Goal: Information Seeking & Learning: Understand process/instructions

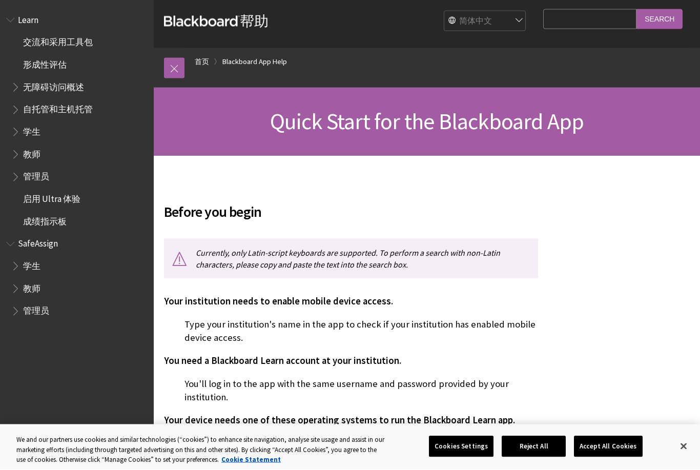
scroll to position [7, 0]
click at [19, 135] on span "Book outline for Blackboard Learn Help" at bounding box center [16, 129] width 11 height 13
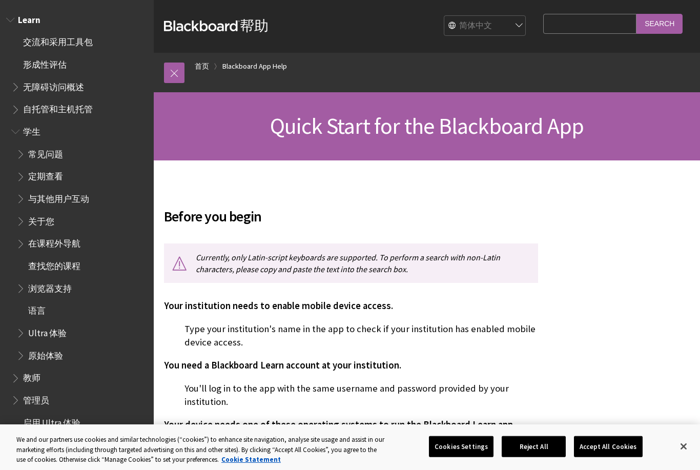
scroll to position [0, 0]
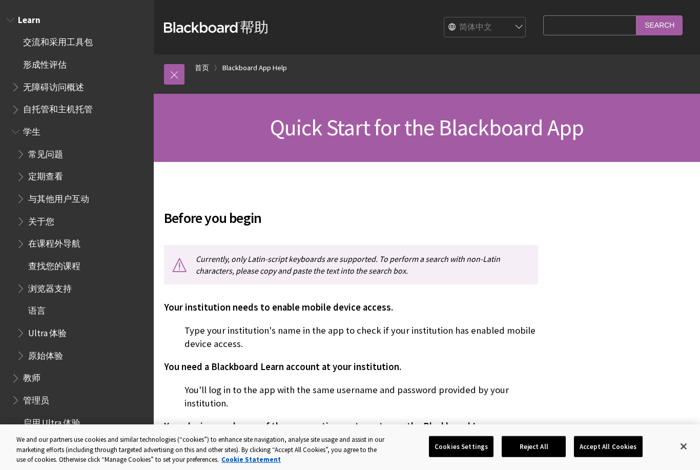
click at [22, 151] on span "Book outline for Blackboard Learn Help" at bounding box center [21, 152] width 11 height 13
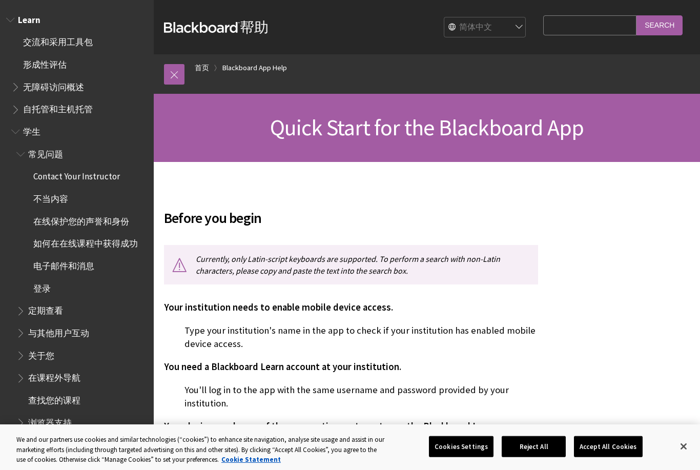
click at [44, 173] on span "Contact Your Instructor" at bounding box center [76, 175] width 87 height 14
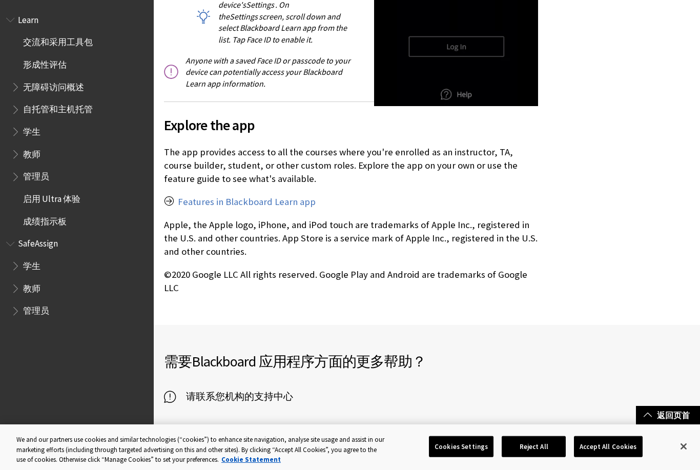
scroll to position [1735, 0]
click at [16, 130] on span "Book outline for Blackboard Learn Help" at bounding box center [16, 129] width 11 height 13
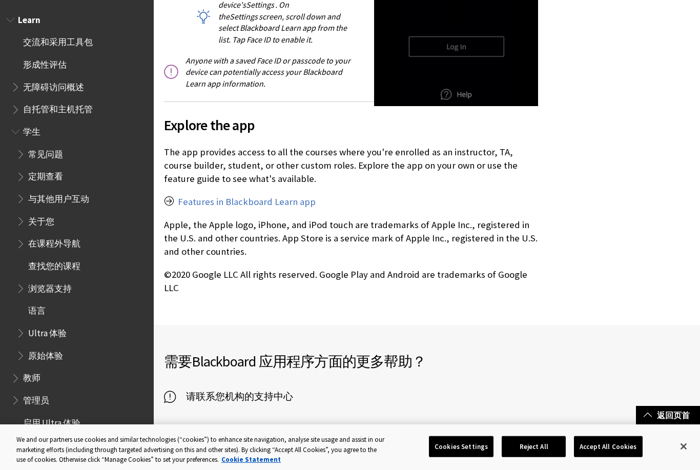
click at [24, 150] on span "Book outline for Blackboard Learn Help" at bounding box center [21, 152] width 11 height 13
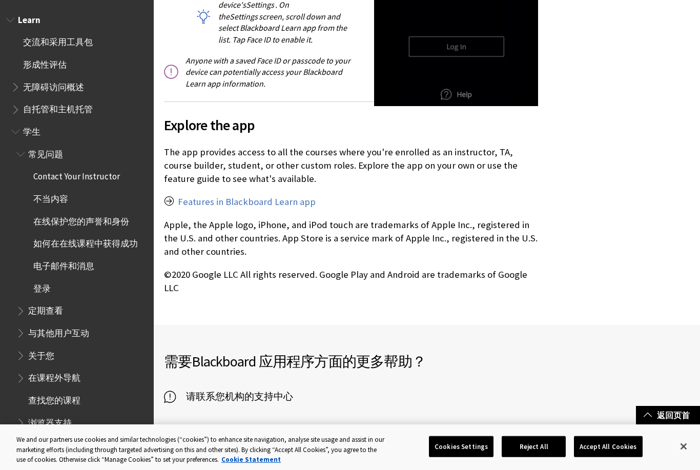
click at [39, 179] on span "Contact Your Instructor" at bounding box center [76, 175] width 87 height 14
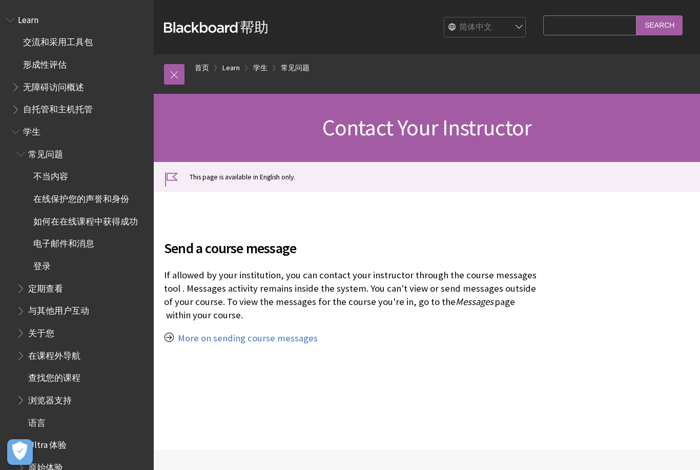
click at [38, 152] on span "常见问题" at bounding box center [45, 153] width 35 height 14
click at [46, 146] on span "常见问题" at bounding box center [45, 153] width 35 height 14
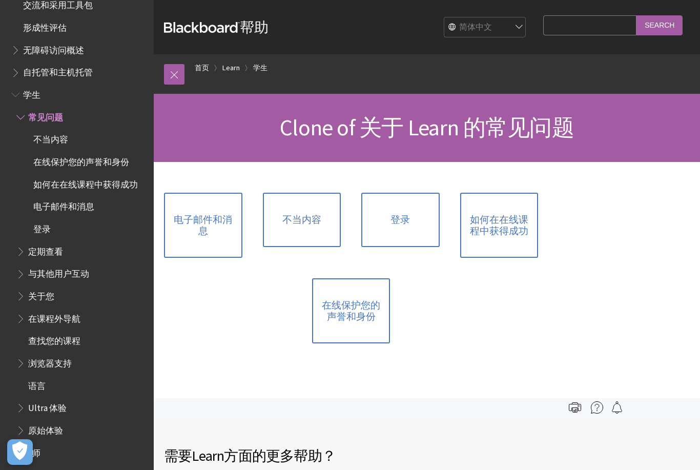
scroll to position [34, 0]
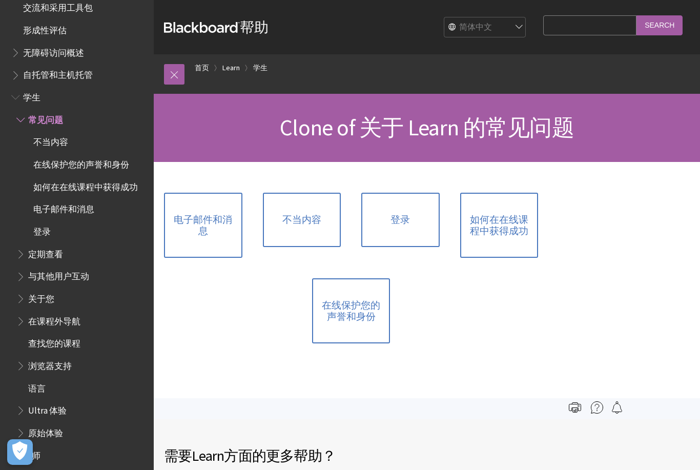
click at [25, 96] on span "学生" at bounding box center [31, 96] width 17 height 14
